Goal: Information Seeking & Learning: Check status

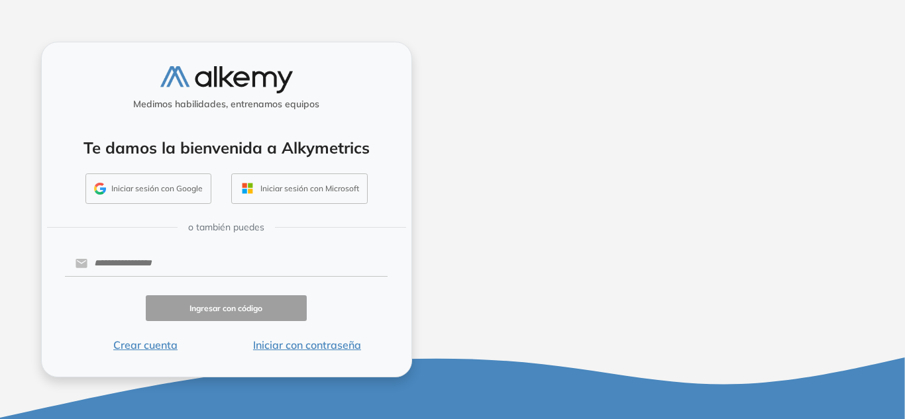
click at [293, 346] on button "Iniciar con contraseña" at bounding box center [307, 345] width 162 height 16
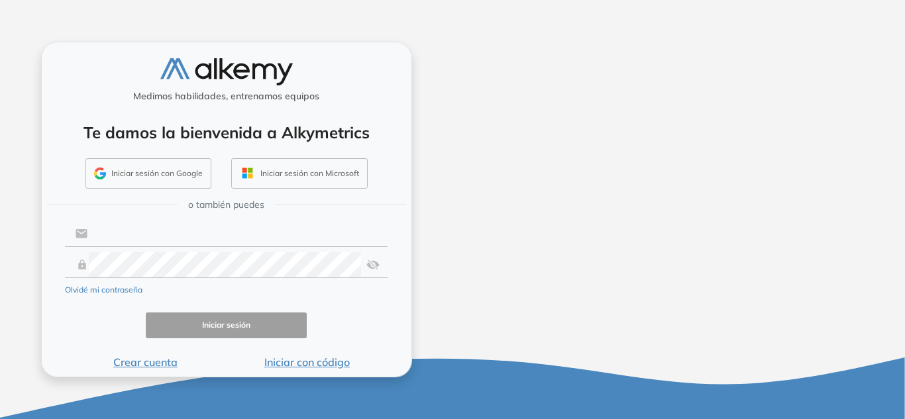
type input "**********"
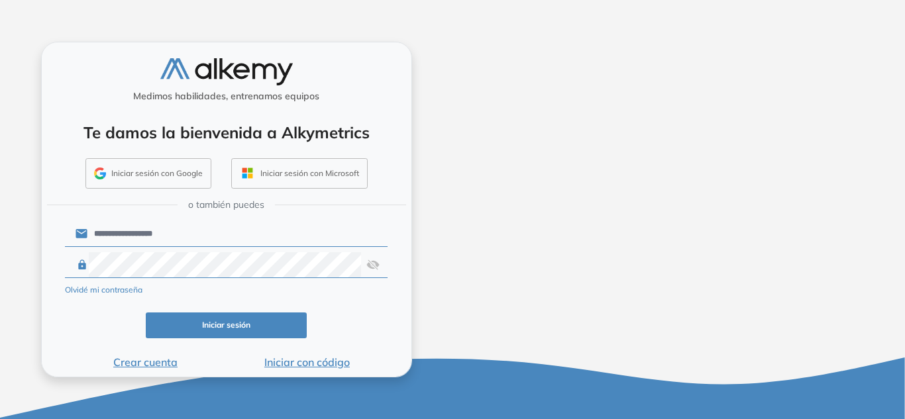
click at [262, 319] on button "Iniciar sesión" at bounding box center [227, 326] width 162 height 26
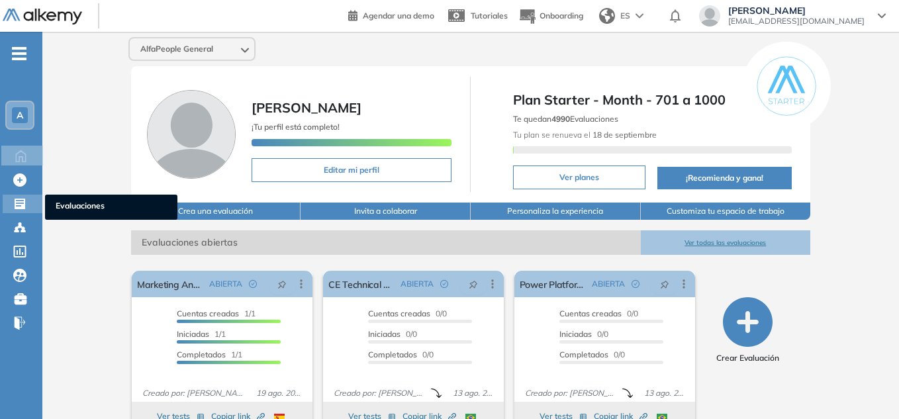
click at [12, 198] on div "Evaluaciones Evaluaciones" at bounding box center [23, 204] width 40 height 19
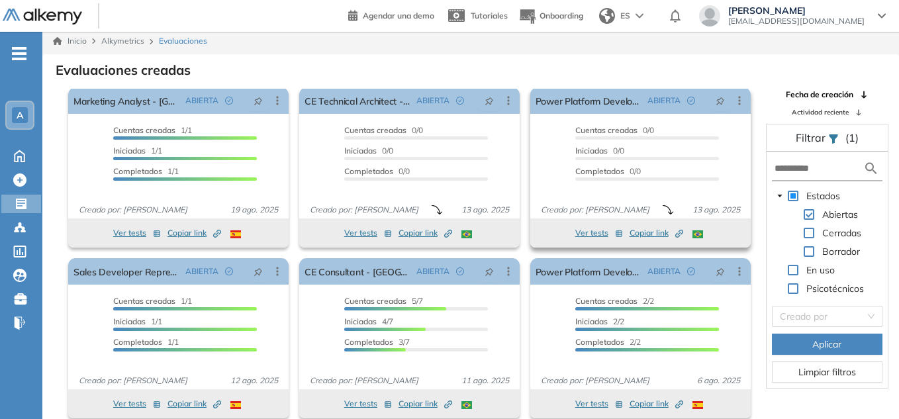
scroll to position [32, 0]
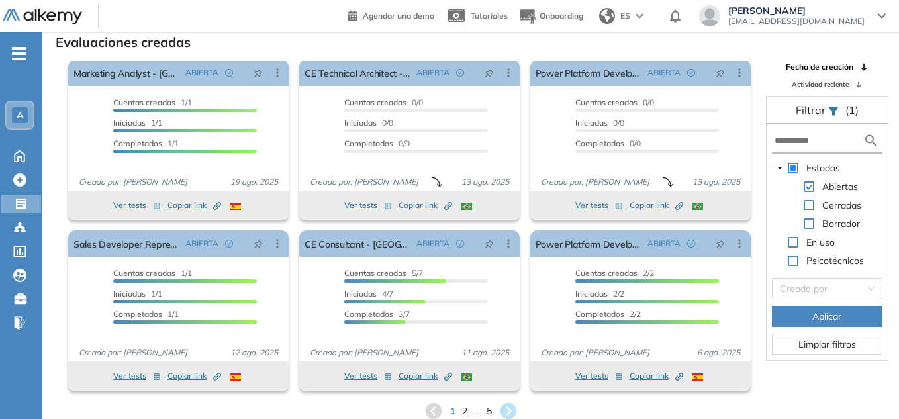
click at [460, 410] on div "1 2 ... 5" at bounding box center [471, 411] width 836 height 20
click at [464, 413] on span "2" at bounding box center [465, 411] width 6 height 15
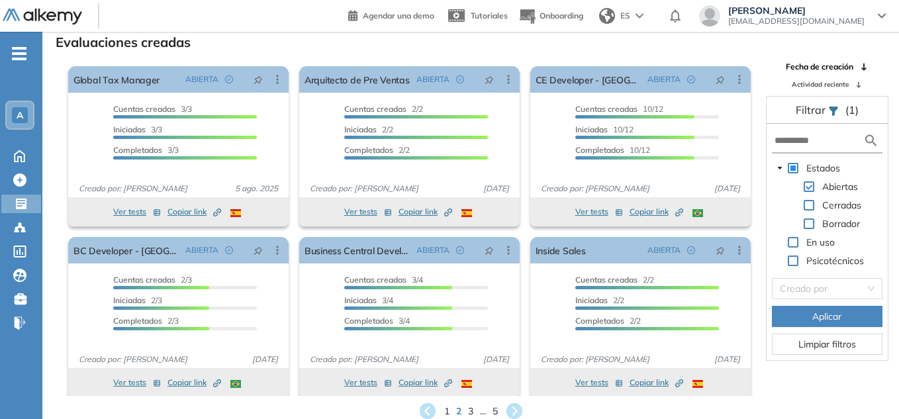
click at [471, 411] on span "3" at bounding box center [470, 412] width 5 height 14
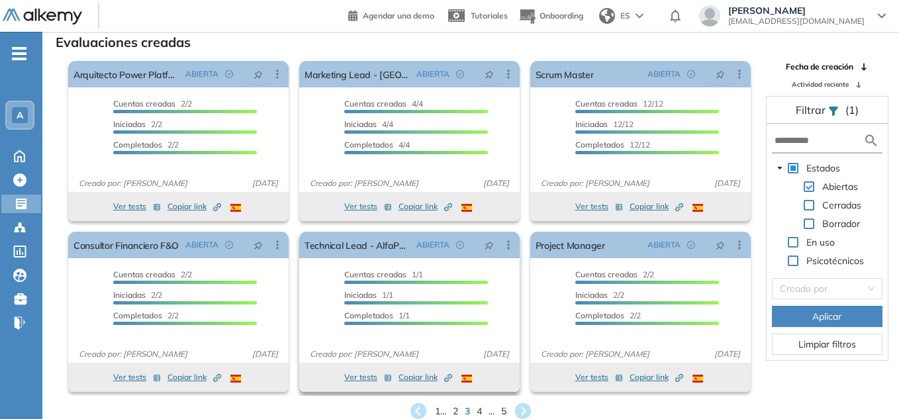
scroll to position [7, 0]
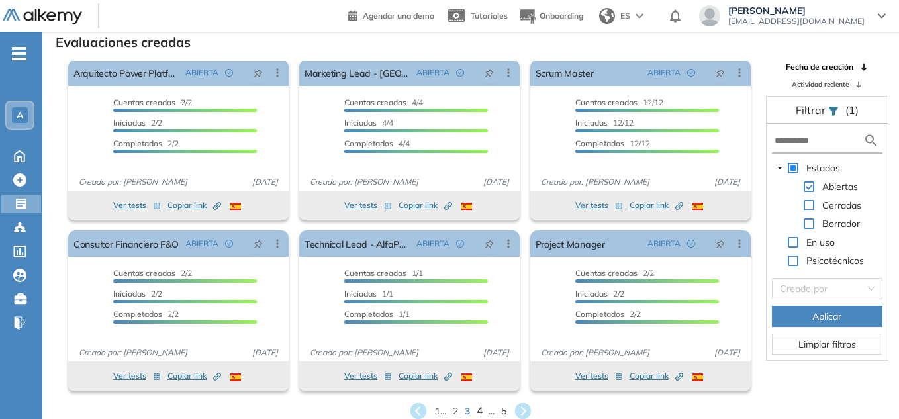
click at [477, 413] on span "4" at bounding box center [480, 411] width 6 height 15
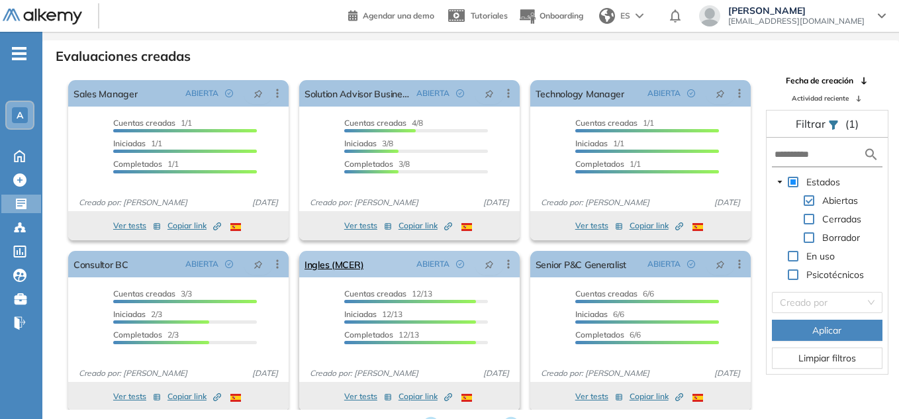
scroll to position [32, 0]
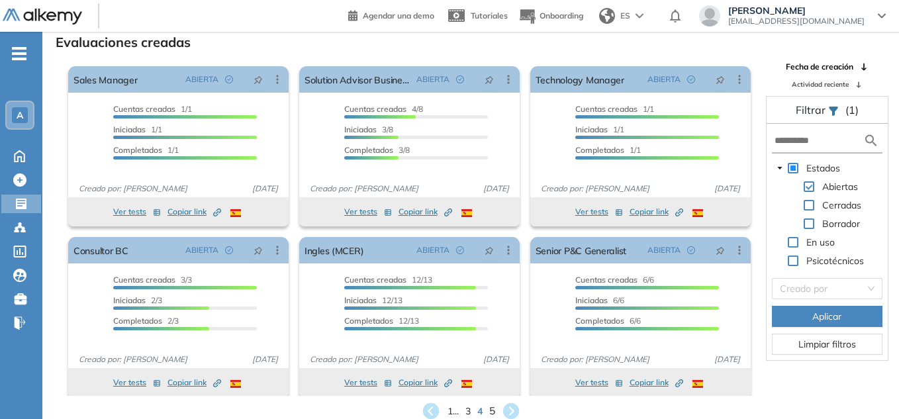
click at [491, 411] on span "5" at bounding box center [492, 411] width 6 height 15
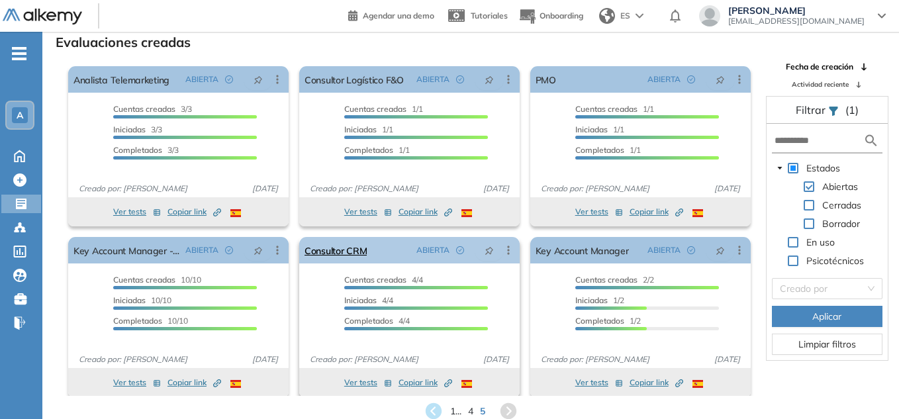
scroll to position [7, 0]
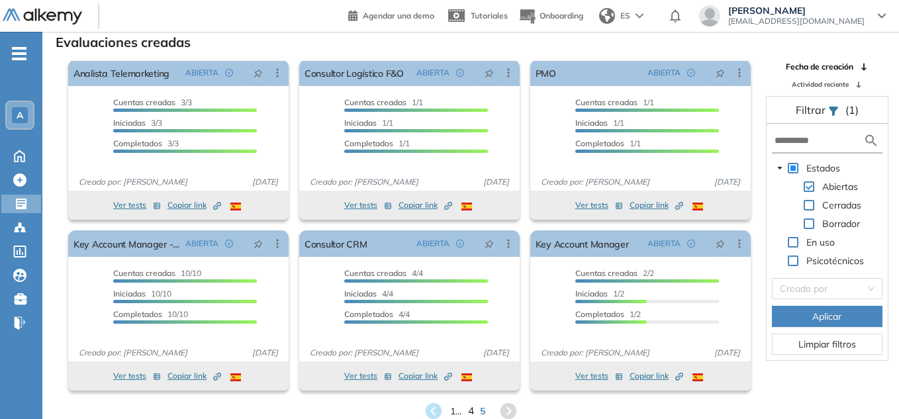
click at [471, 408] on span "4" at bounding box center [470, 411] width 6 height 15
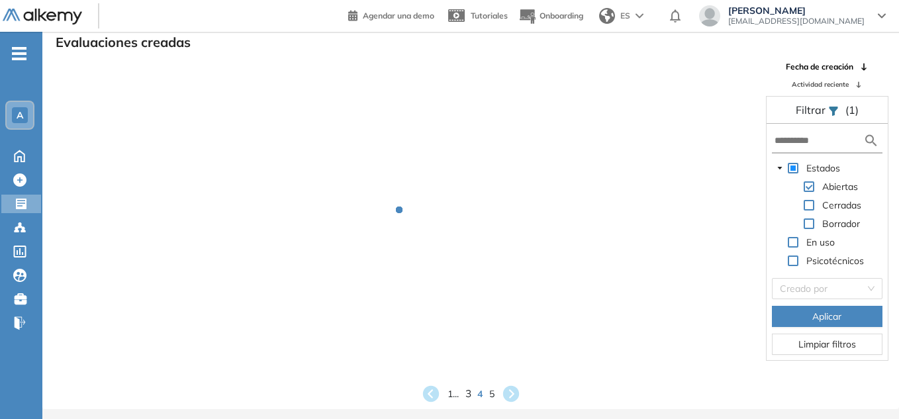
scroll to position [0, 0]
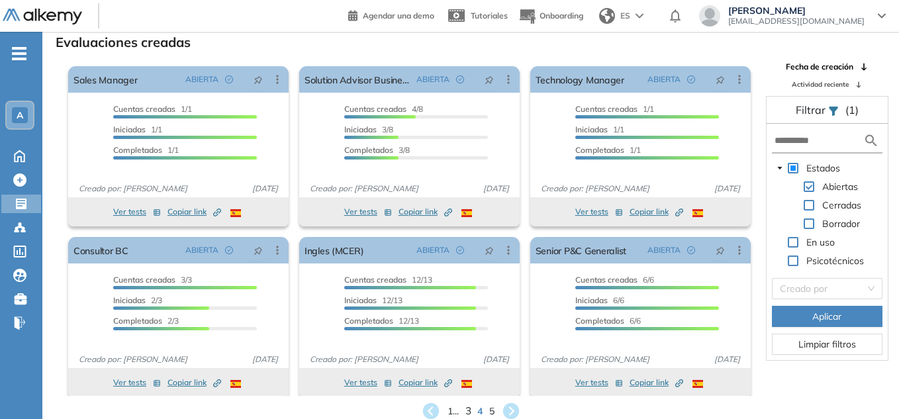
click at [467, 414] on span "3" at bounding box center [468, 411] width 6 height 15
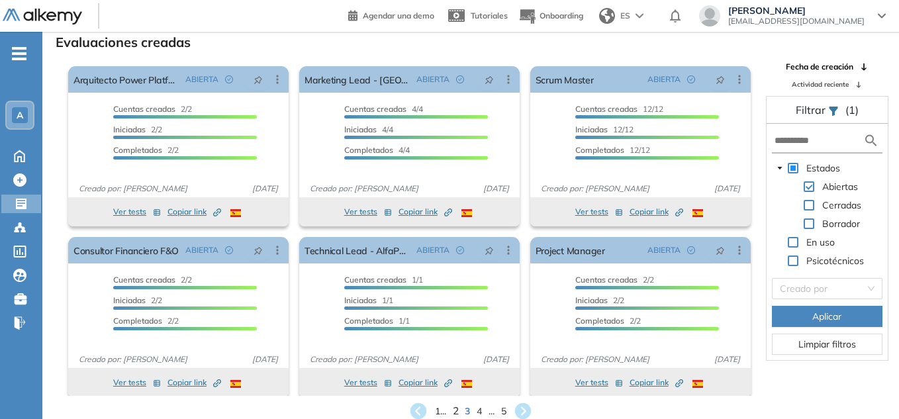
click at [456, 410] on span "2" at bounding box center [456, 411] width 6 height 15
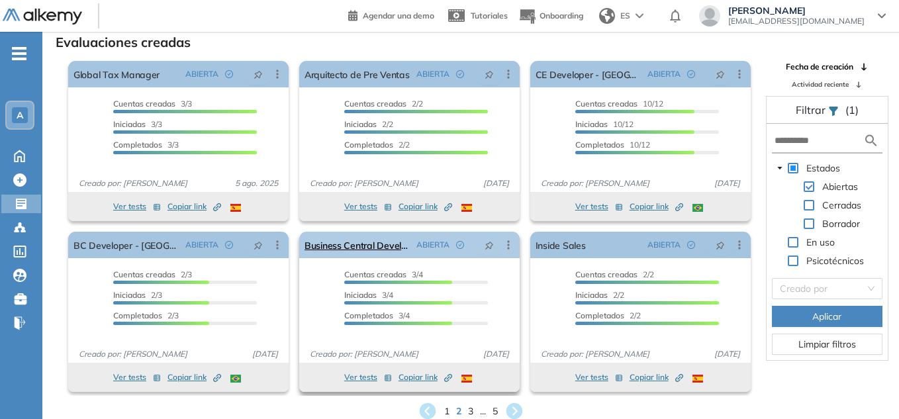
scroll to position [7, 0]
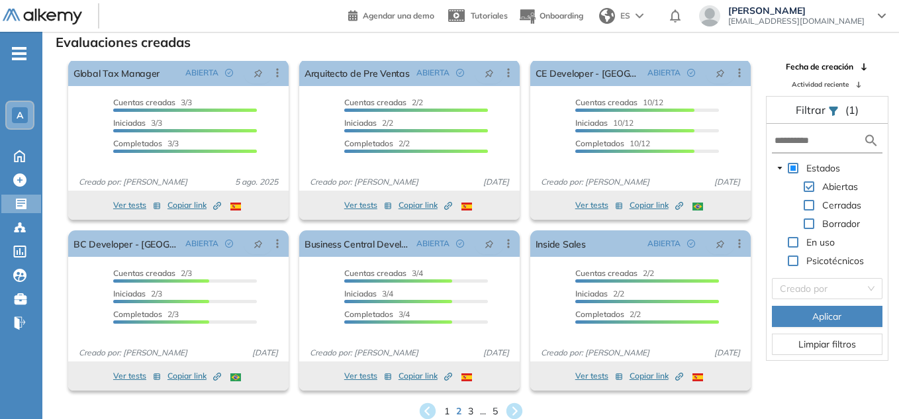
click at [451, 410] on div "1 2 3 ... 5" at bounding box center [471, 411] width 836 height 20
click at [445, 413] on span "1" at bounding box center [447, 411] width 6 height 15
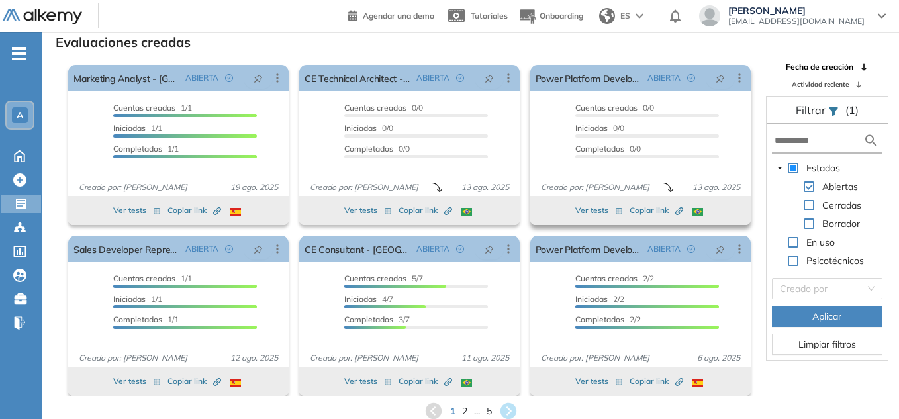
scroll to position [0, 0]
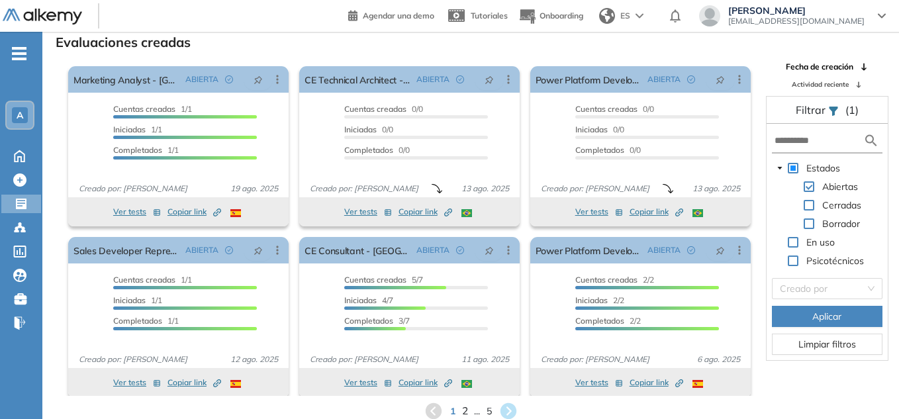
click at [464, 413] on span "2" at bounding box center [465, 411] width 6 height 15
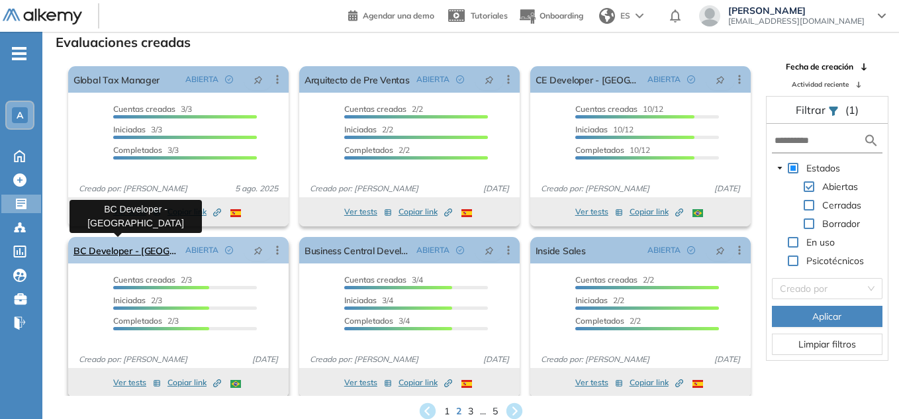
click at [144, 255] on link "BC Developer - [GEOGRAPHIC_DATA]" at bounding box center [127, 250] width 107 height 26
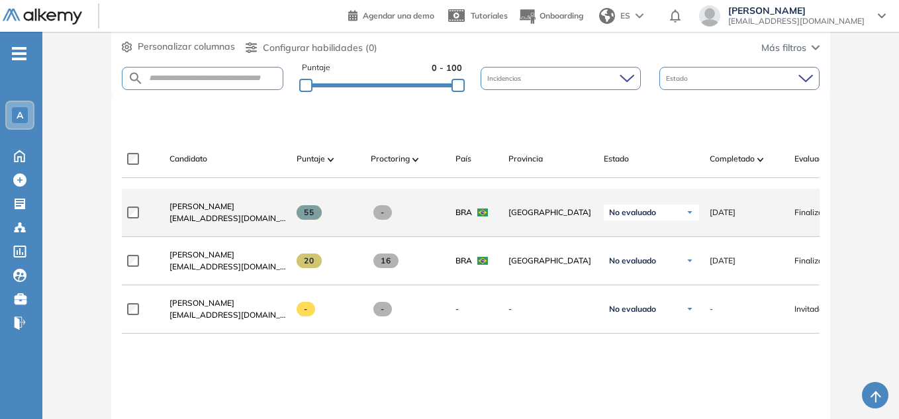
scroll to position [331, 0]
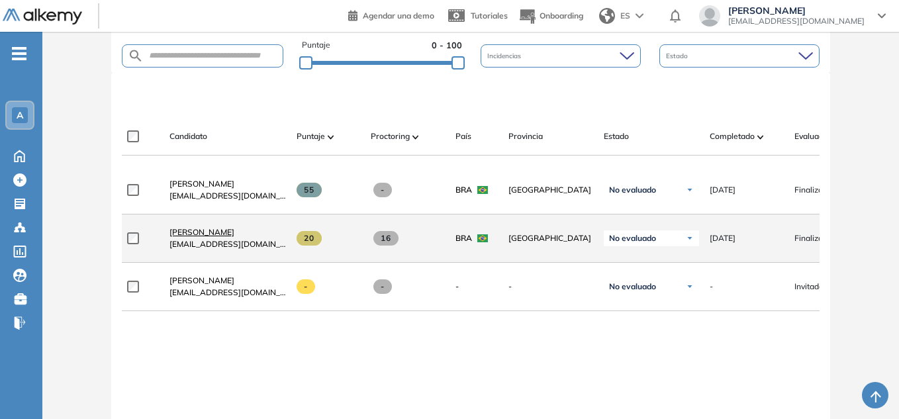
click at [204, 236] on span "[PERSON_NAME]" at bounding box center [202, 232] width 65 height 10
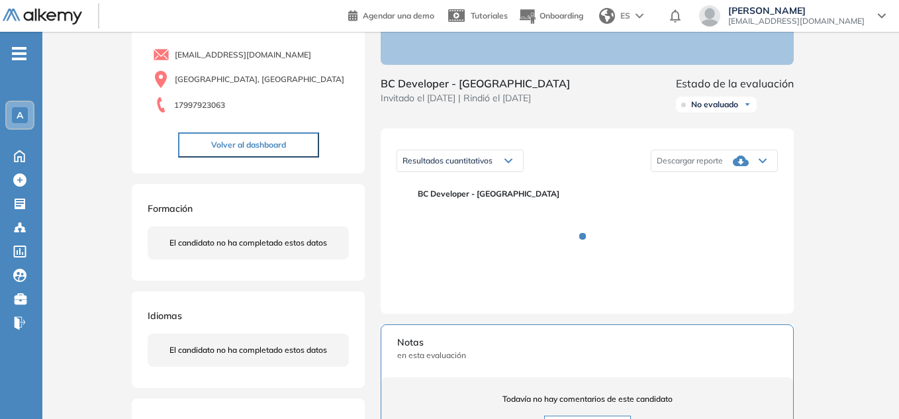
scroll to position [132, 0]
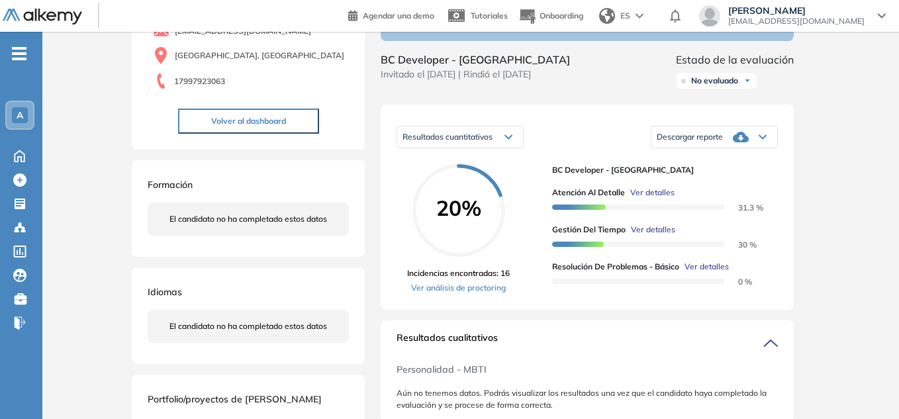
click at [758, 150] on div "Descargar reporte" at bounding box center [715, 137] width 126 height 26
click at [713, 161] on li "Descargar informe completo" at bounding box center [707, 154] width 98 height 13
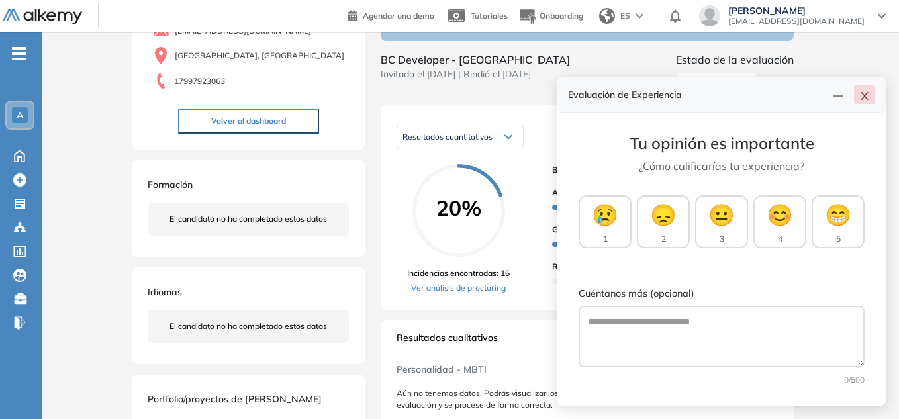
click at [860, 102] on button "button" at bounding box center [864, 94] width 21 height 19
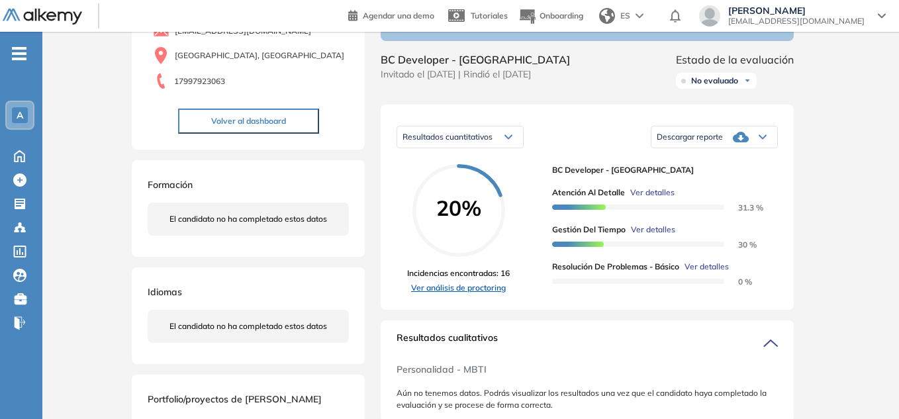
click at [477, 294] on link "Ver análisis de proctoring" at bounding box center [458, 288] width 103 height 12
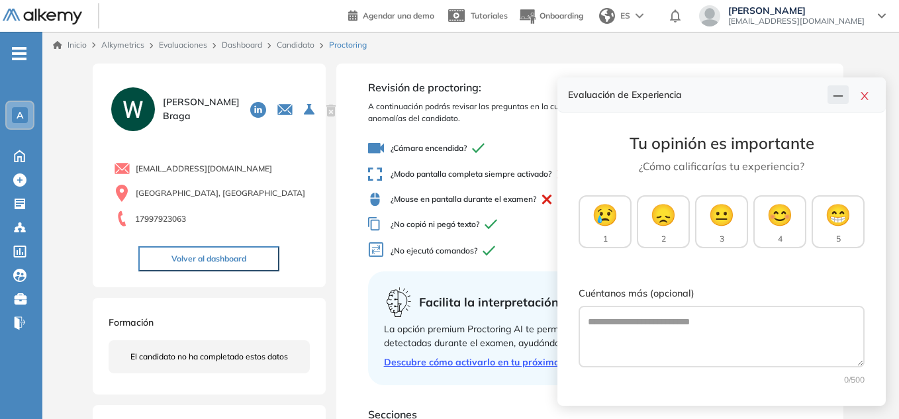
drag, startPoint x: 867, startPoint y: 95, endPoint x: 836, endPoint y: 113, distance: 35.6
click at [867, 95] on icon "close" at bounding box center [865, 96] width 11 height 11
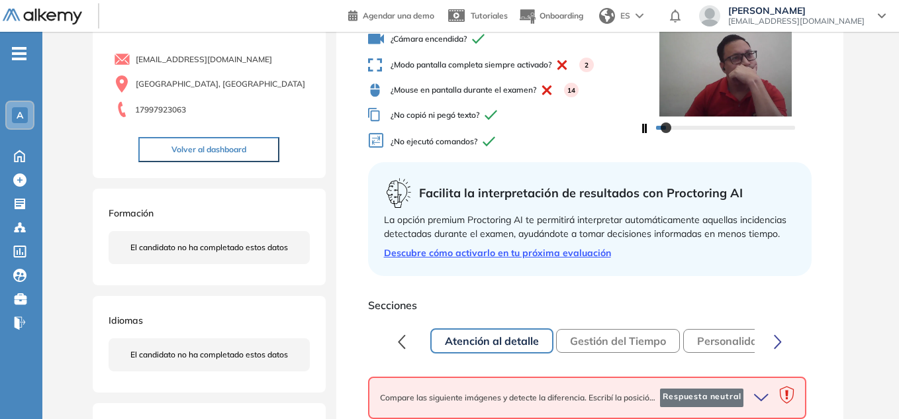
scroll to position [132, 0]
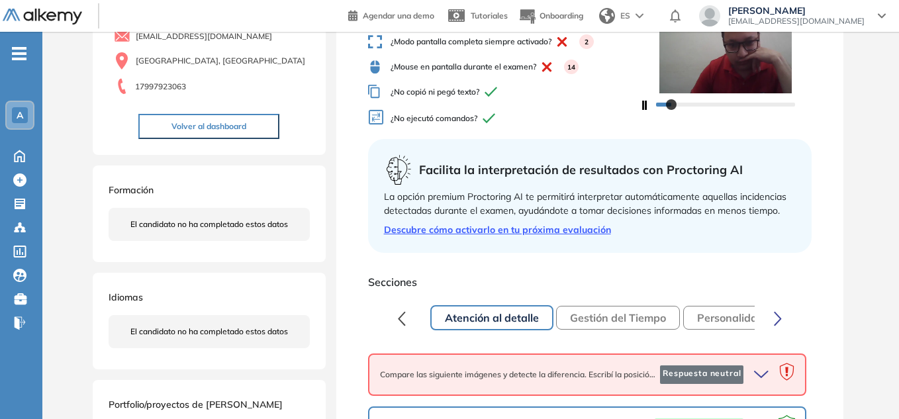
click at [593, 317] on button "Gestión del Tiempo" at bounding box center [618, 318] width 124 height 24
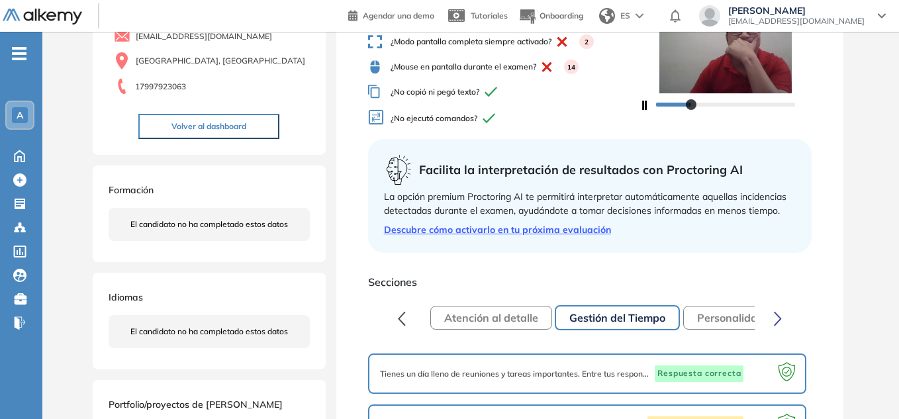
click at [726, 323] on button "Personalidad - MBTI" at bounding box center [748, 318] width 131 height 24
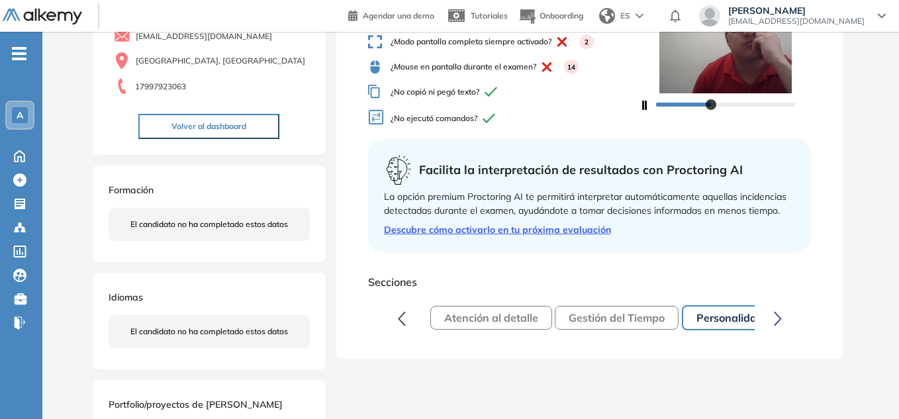
click at [777, 319] on icon "button" at bounding box center [778, 318] width 8 height 15
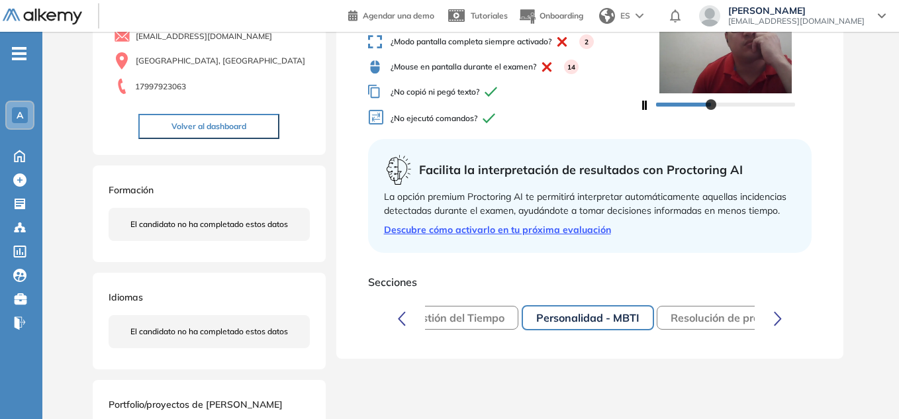
click at [777, 319] on icon "button" at bounding box center [778, 318] width 8 height 15
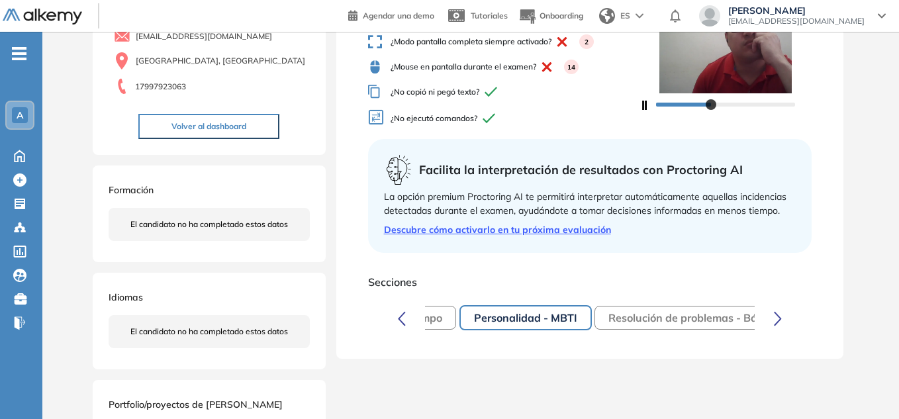
scroll to position [0, 264]
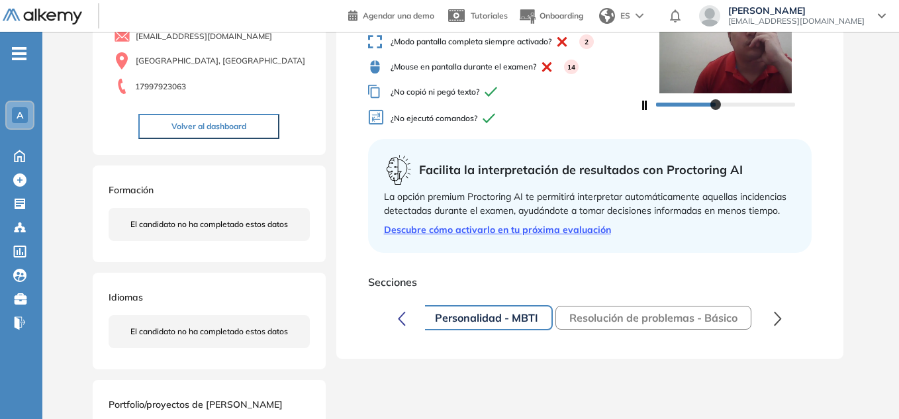
click at [645, 321] on button "Resolución de problemas - Básico" at bounding box center [654, 318] width 196 height 24
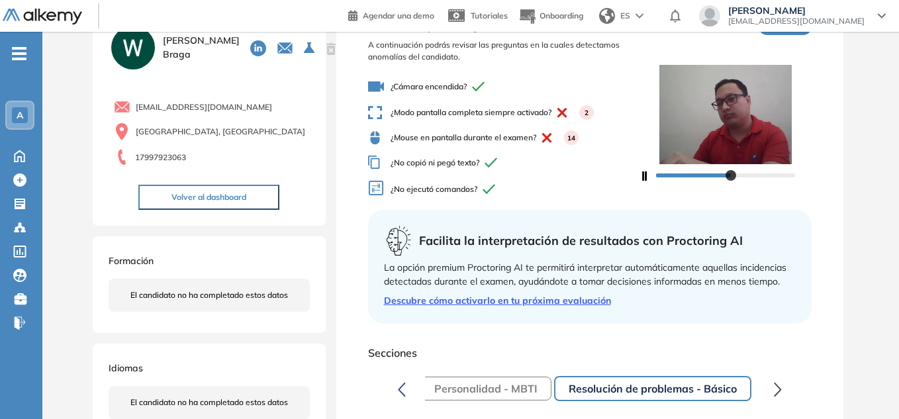
scroll to position [201, 0]
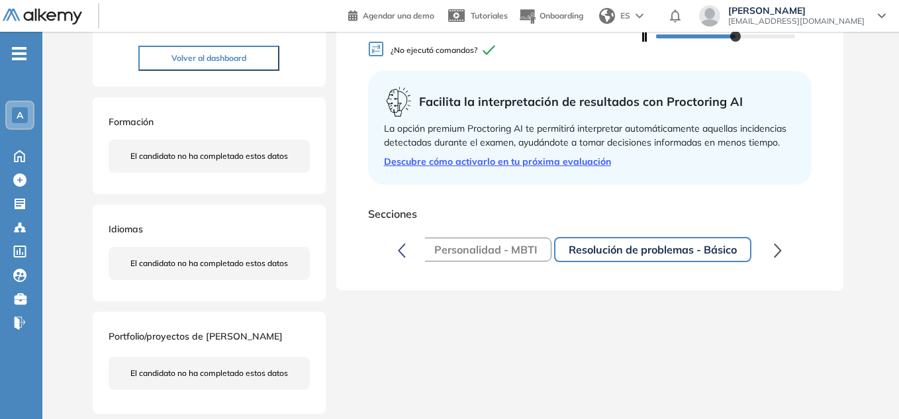
click at [625, 248] on button "Resolución de problemas - Básico" at bounding box center [652, 249] width 197 height 25
click at [595, 260] on button "Resolución de problemas - Básico" at bounding box center [652, 249] width 197 height 25
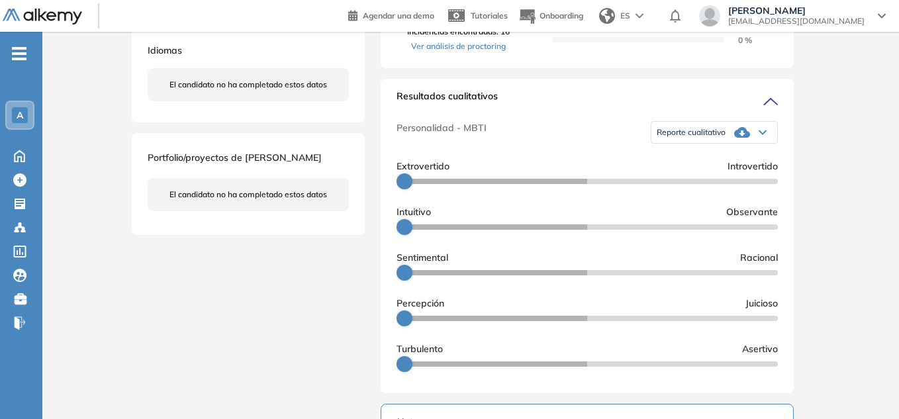
scroll to position [397, 0]
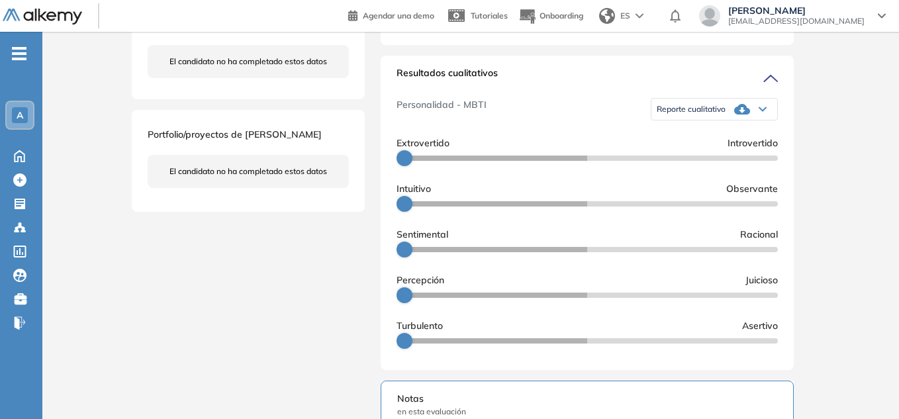
click at [746, 117] on icon at bounding box center [742, 109] width 16 height 16
click at [703, 157] on li "Reporte sin Afinidad AI" at bounding box center [697, 150] width 78 height 13
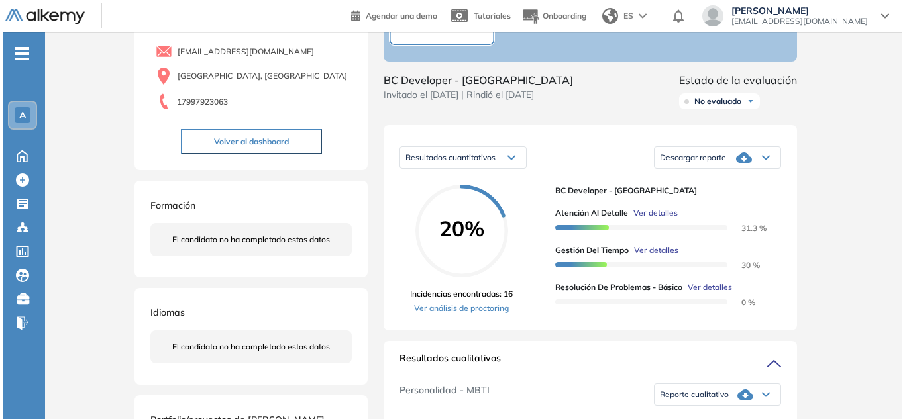
scroll to position [132, 0]
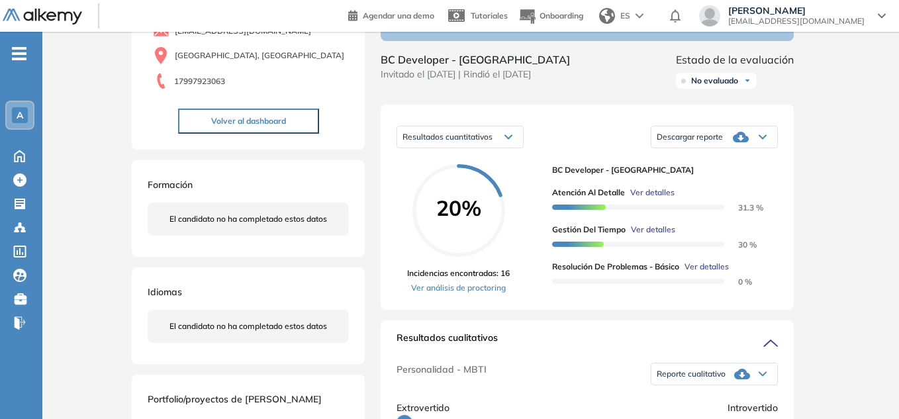
click at [703, 273] on span "Ver detalles" at bounding box center [707, 267] width 44 height 12
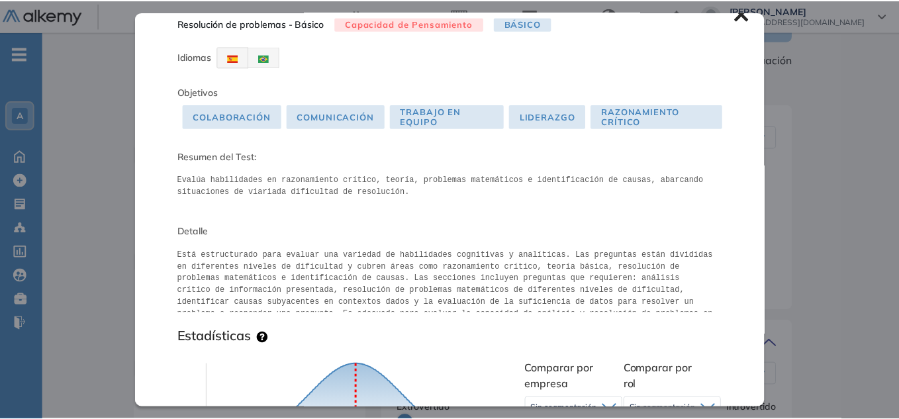
scroll to position [0, 0]
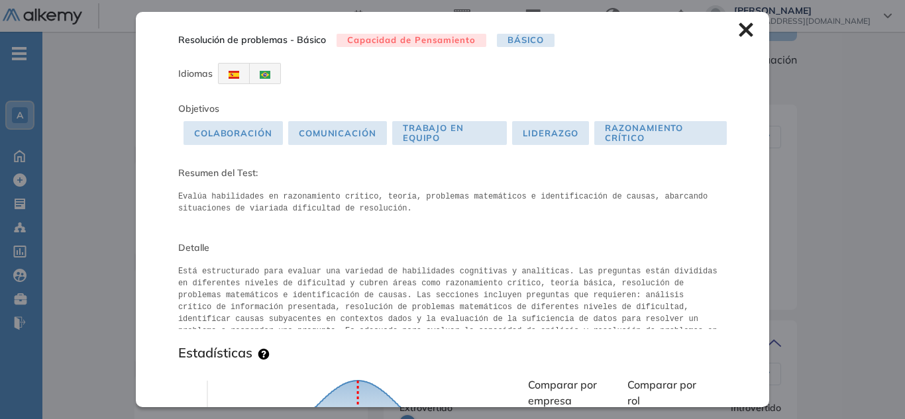
click at [738, 31] on icon at bounding box center [745, 30] width 14 height 14
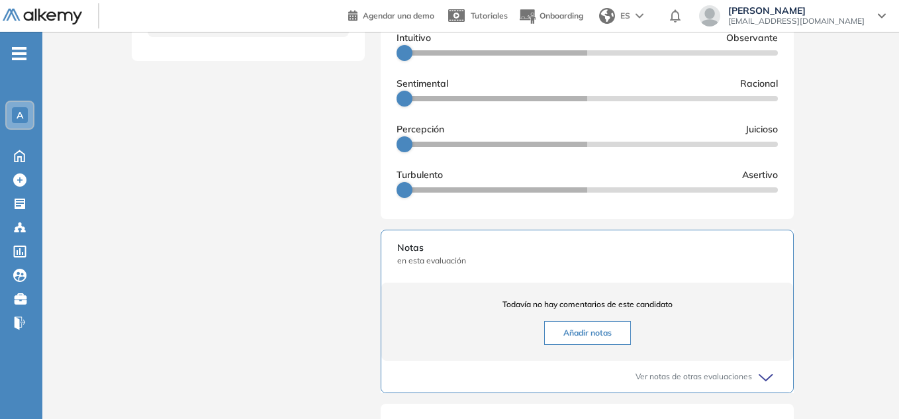
scroll to position [596, 0]
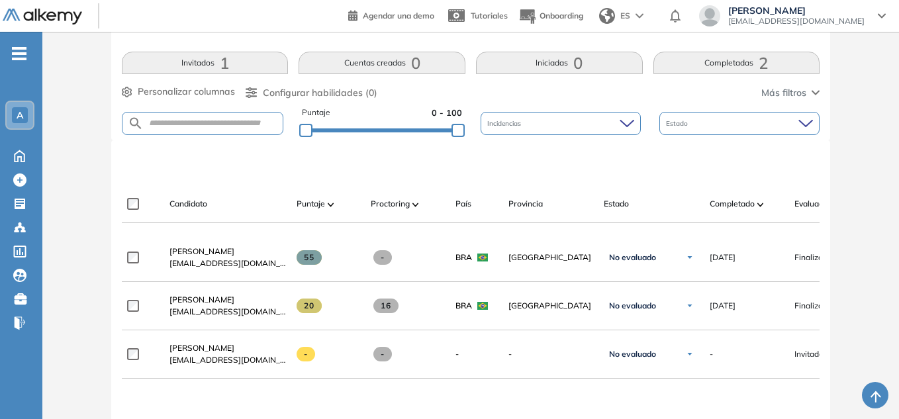
scroll to position [265, 0]
